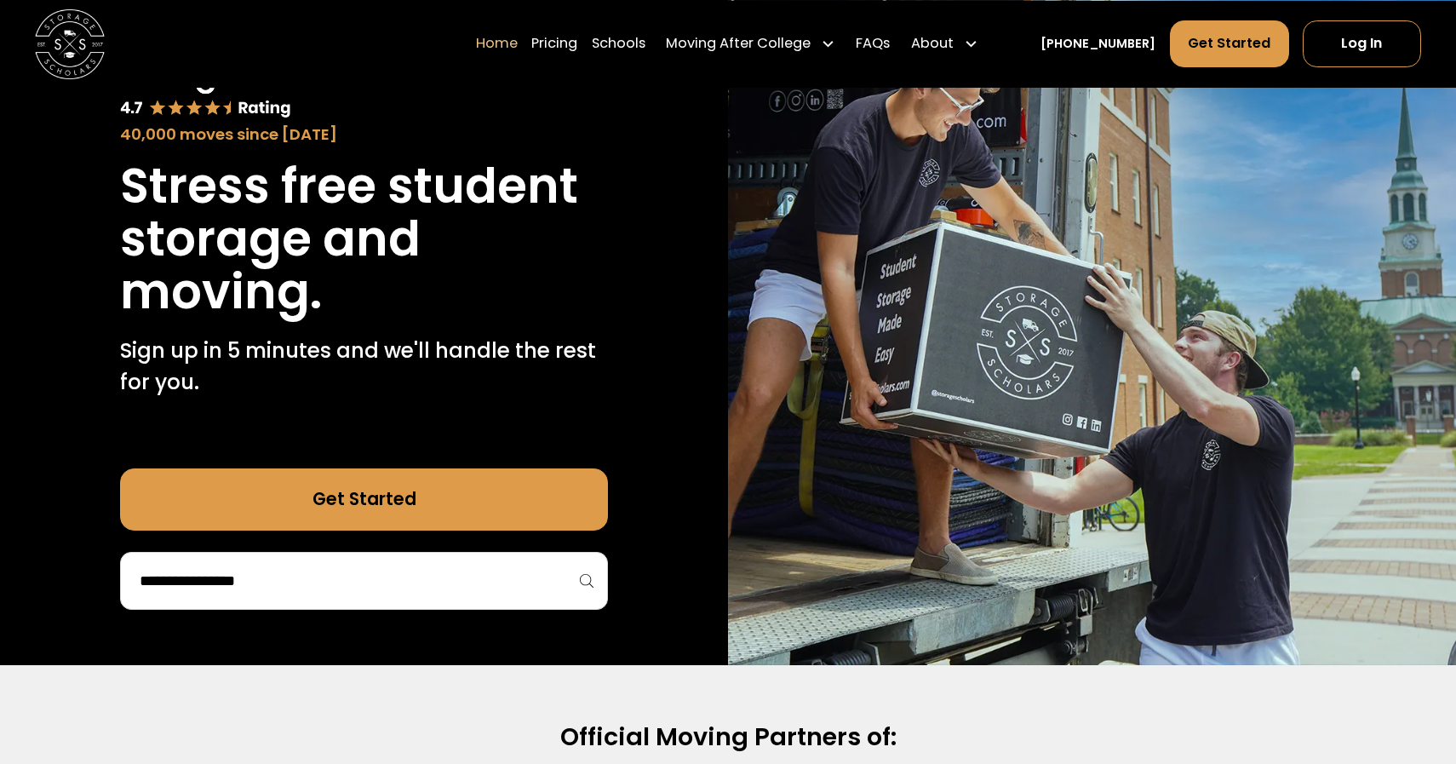
scroll to position [146, 0]
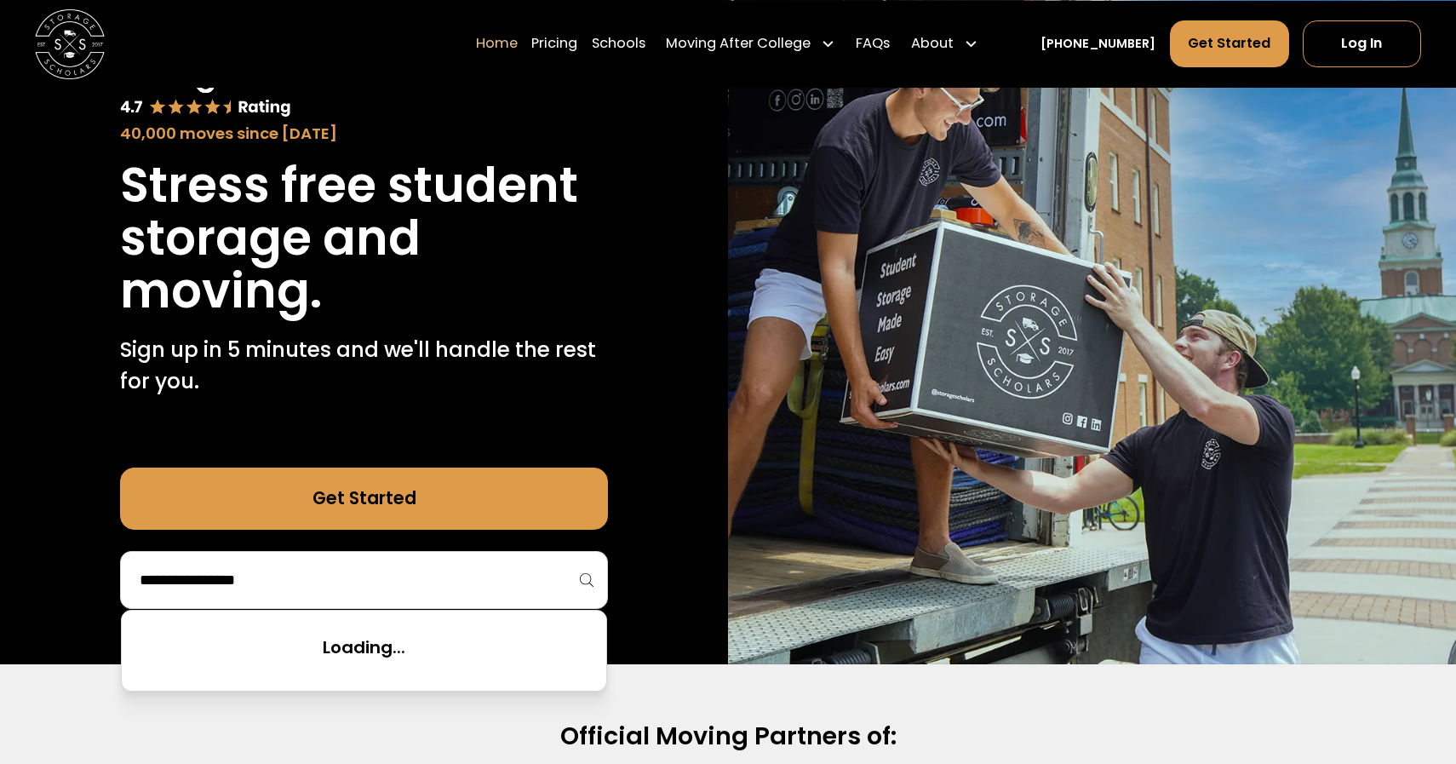
click at [368, 579] on input "search" at bounding box center [364, 579] width 452 height 29
type input "*"
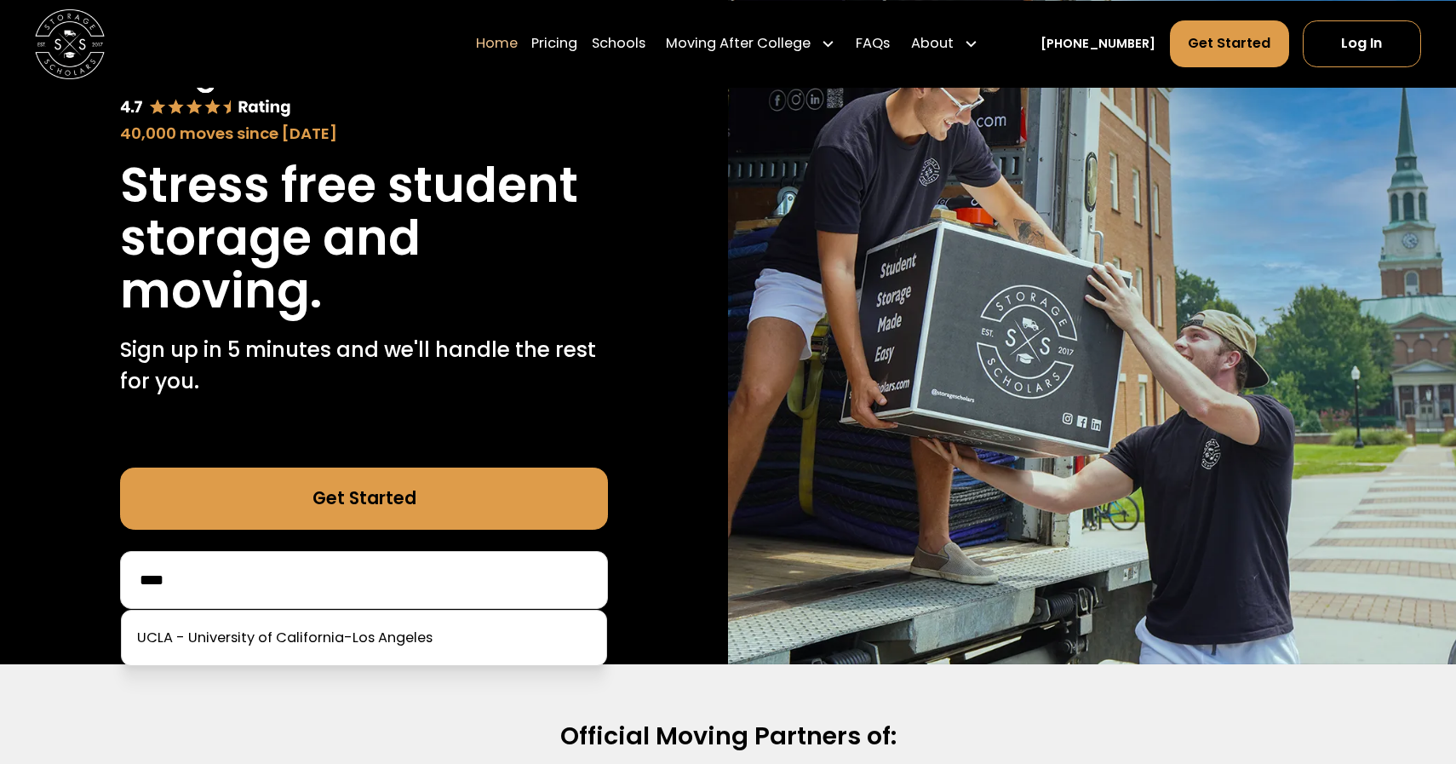
type input "****"
click at [370, 639] on link at bounding box center [364, 637] width 471 height 37
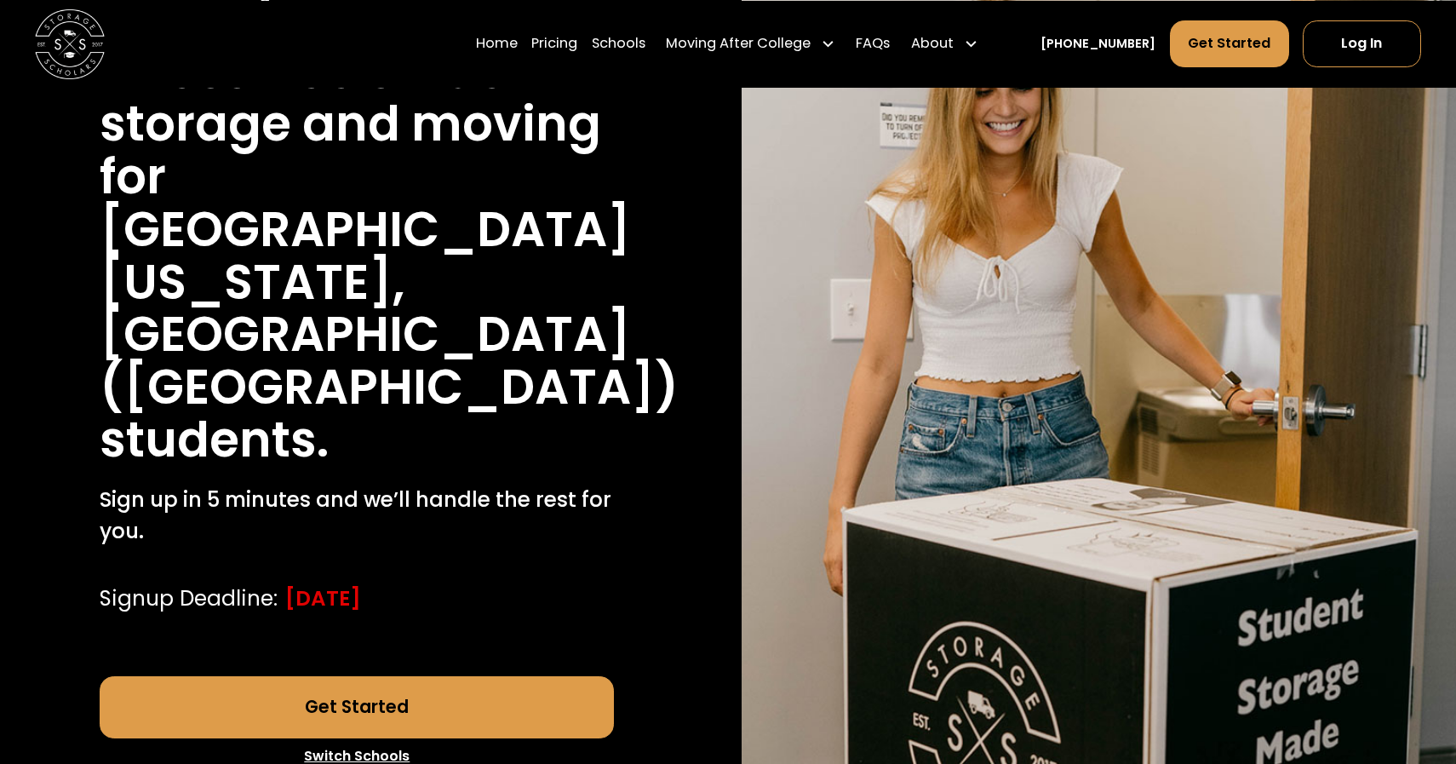
scroll to position [281, 0]
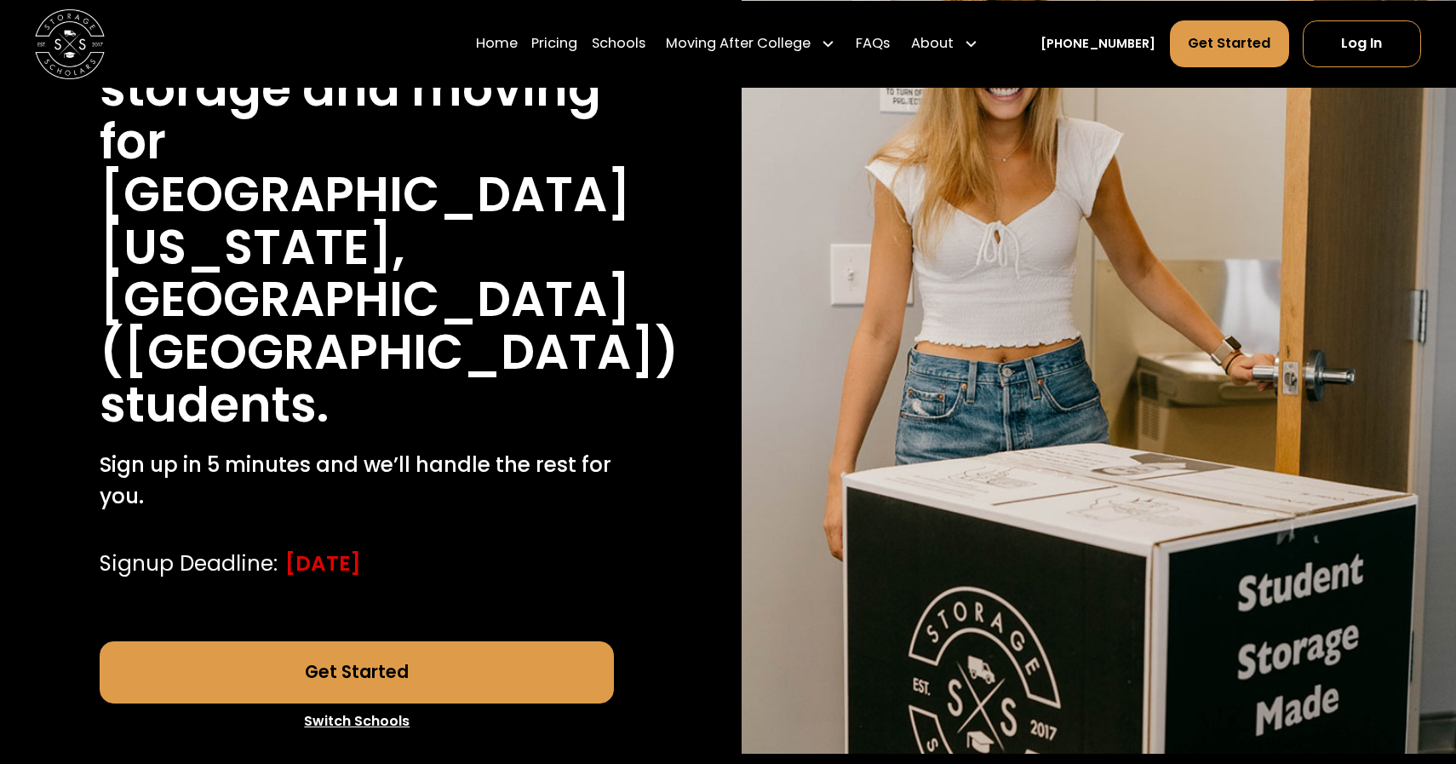
click at [497, 641] on link "Get Started" at bounding box center [357, 672] width 514 height 63
